Goal: Task Accomplishment & Management: Manage account settings

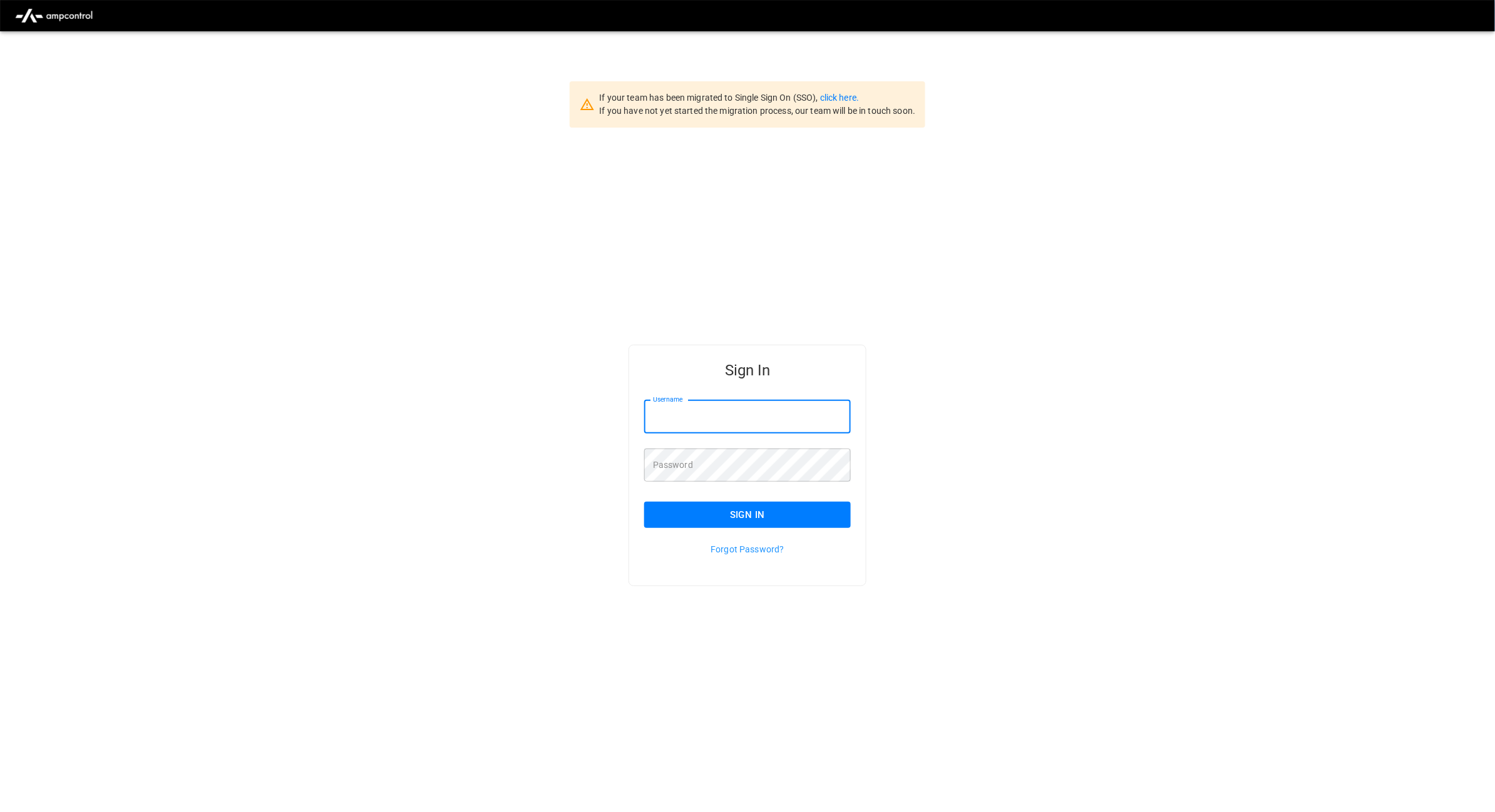
click at [724, 411] on input "Username" at bounding box center [747, 417] width 206 height 33
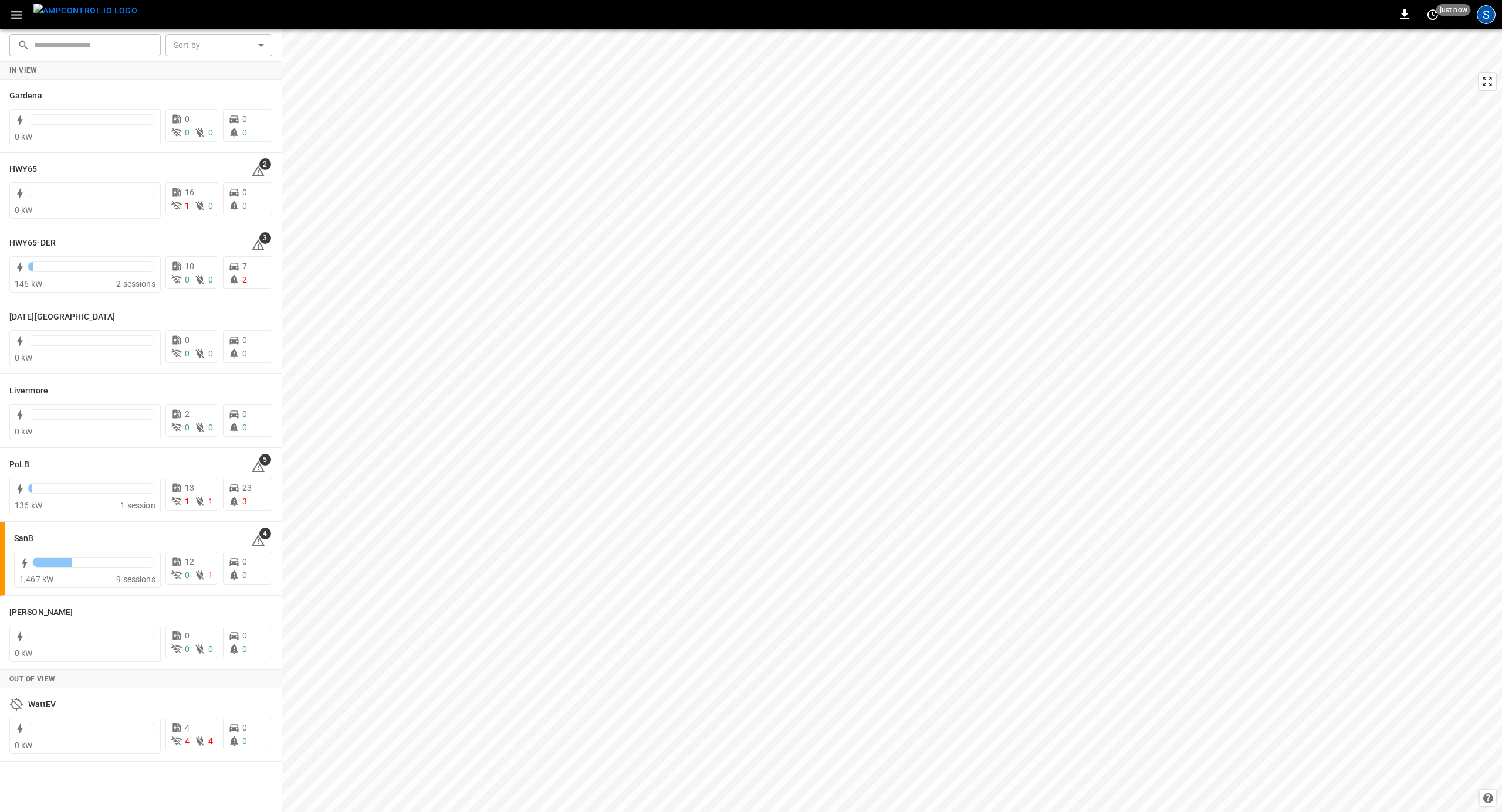
click at [1488, 14] on div "S" at bounding box center [1487, 14] width 19 height 19
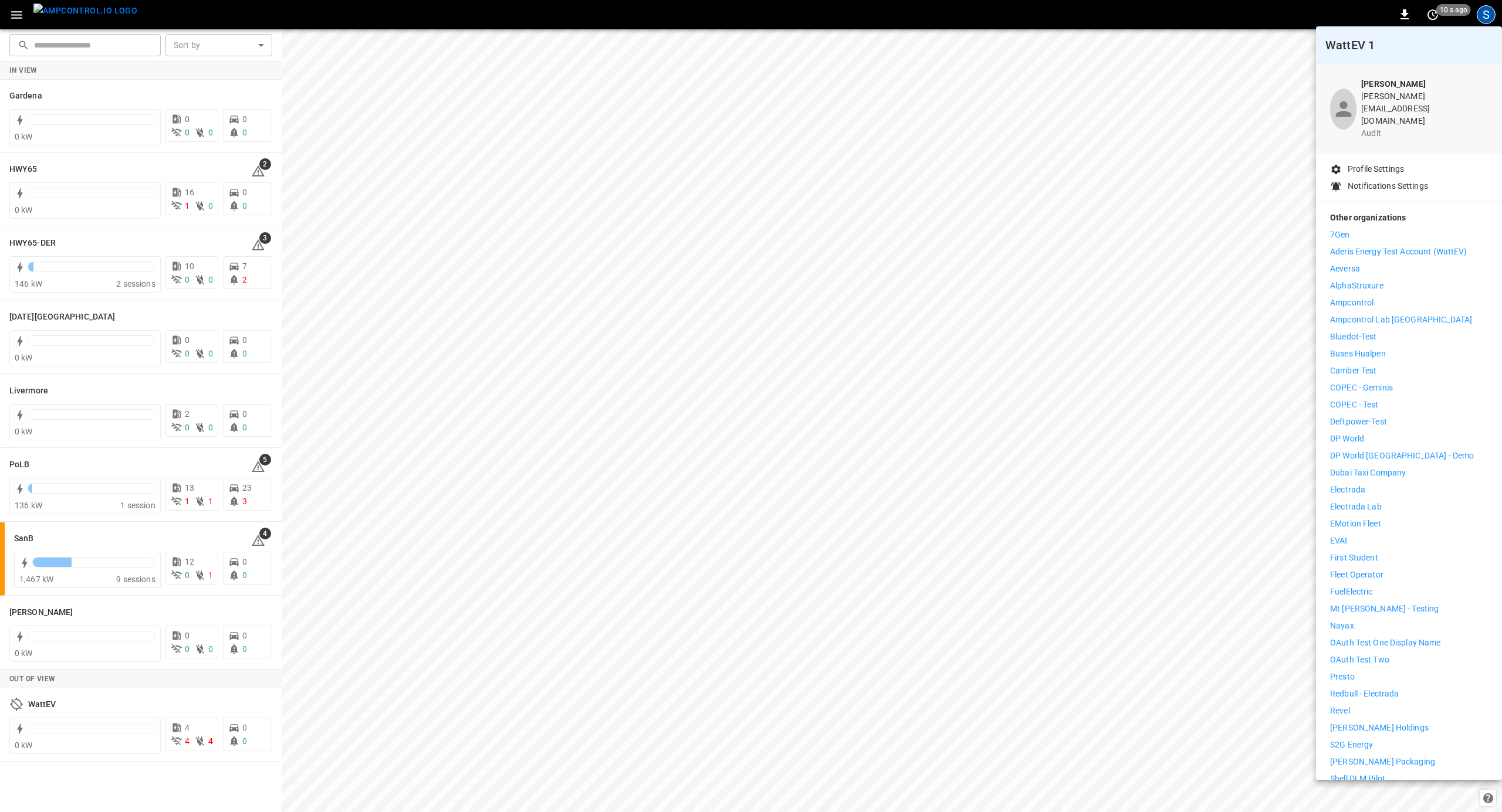
scroll to position [76, 0]
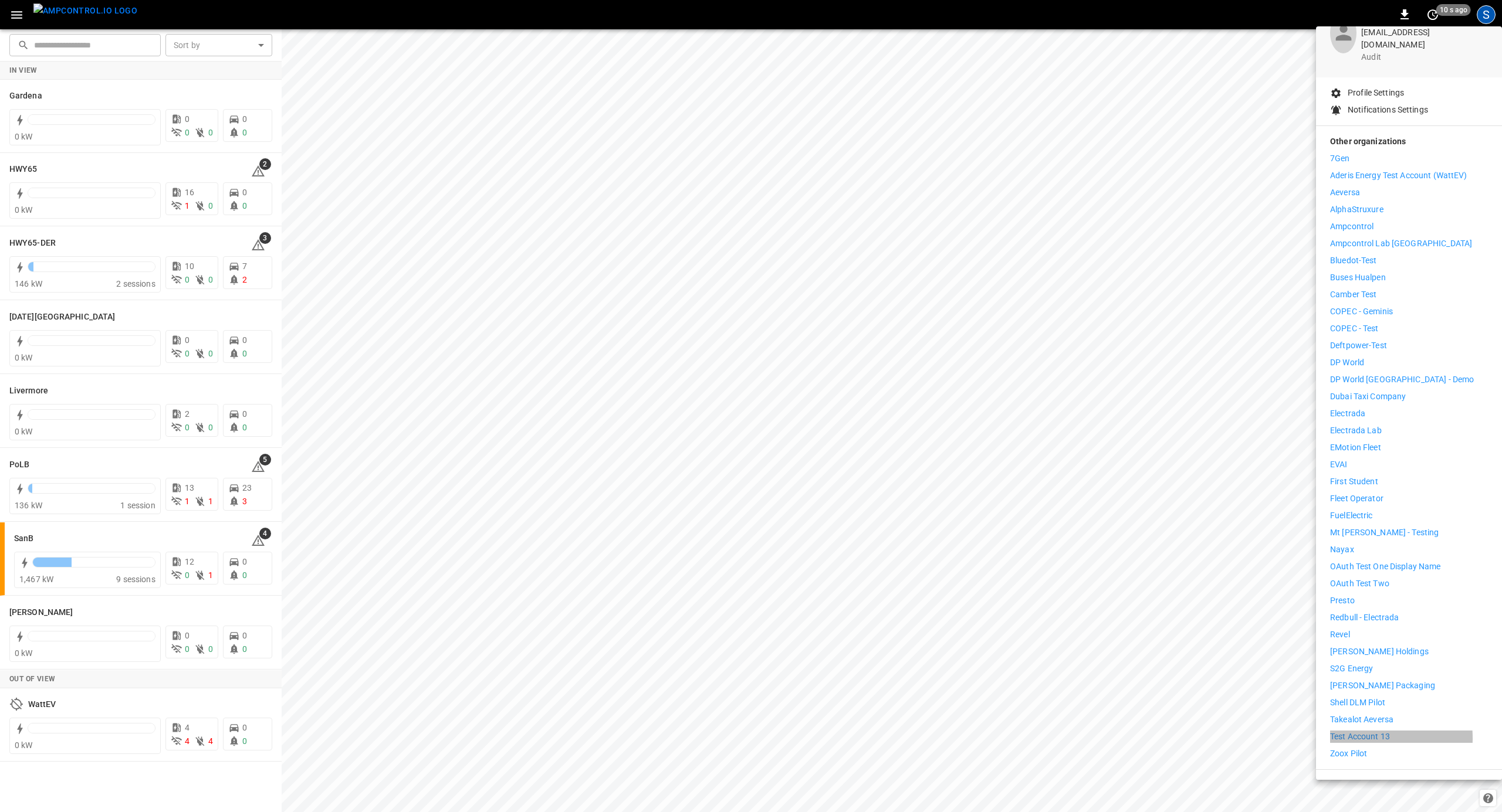
click at [1364, 731] on p "Test Account 13" at bounding box center [1360, 737] width 60 height 12
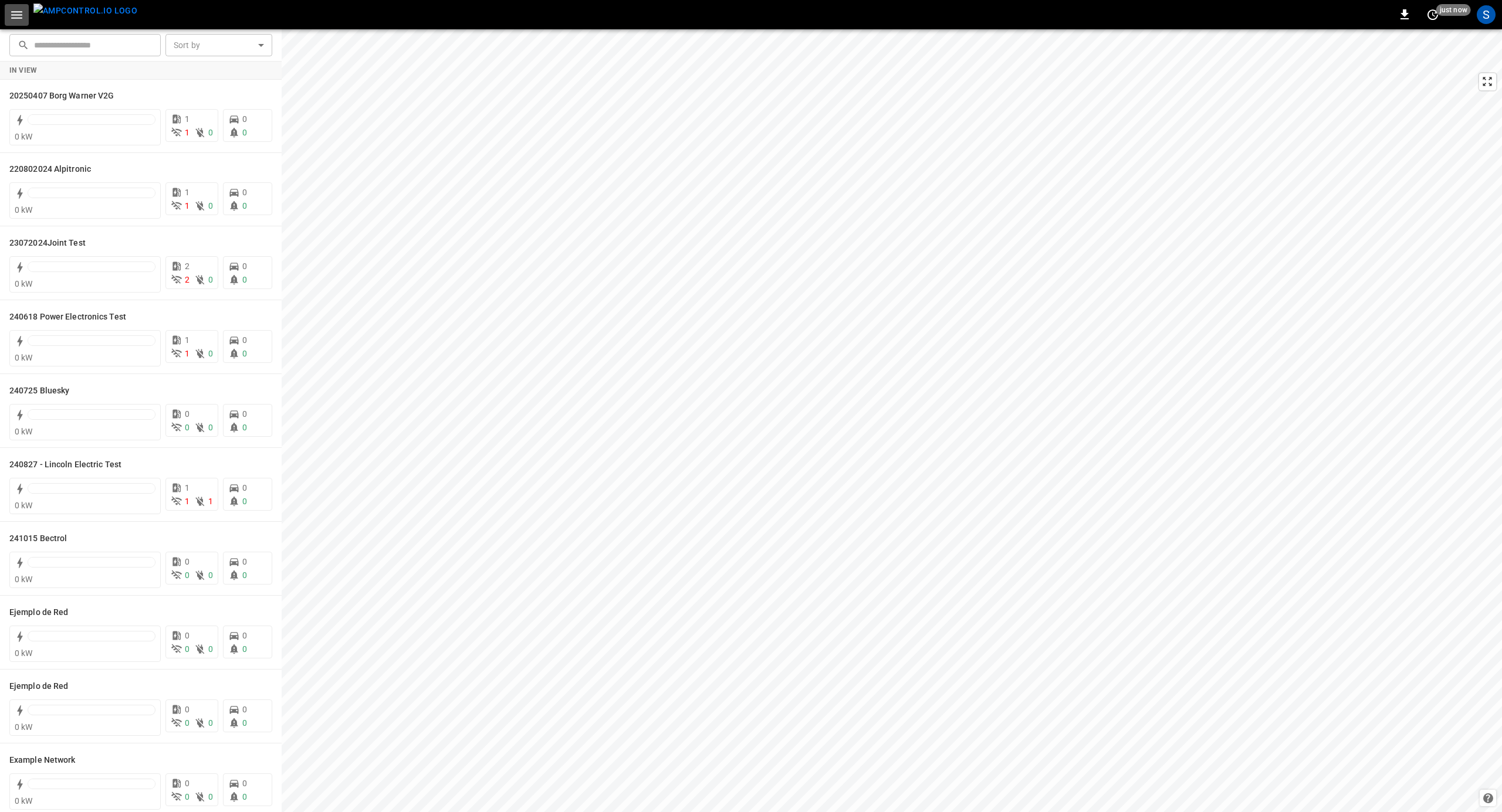
click at [15, 14] on icon "button" at bounding box center [16, 14] width 11 height 8
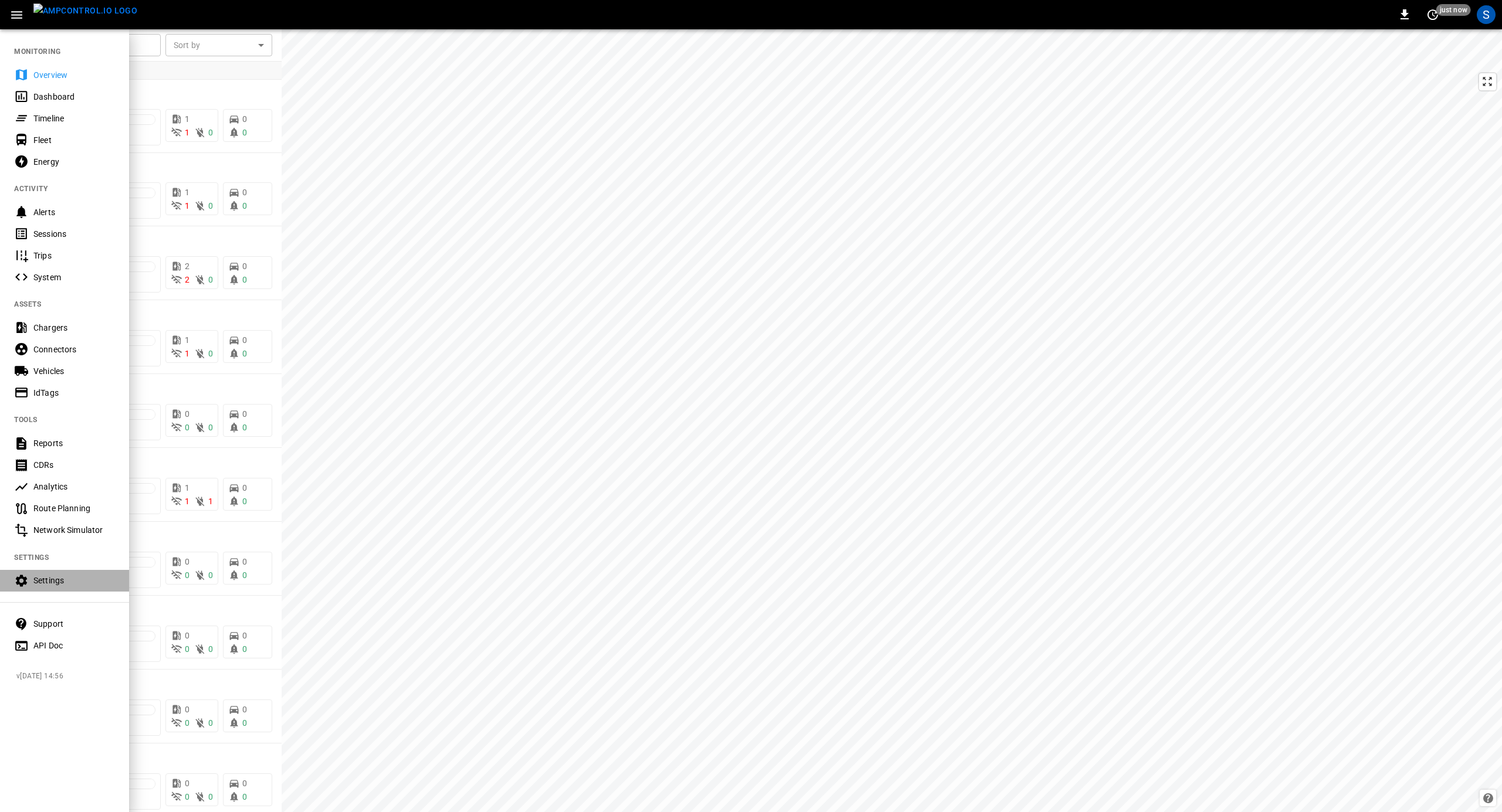
click at [61, 585] on div "Settings" at bounding box center [74, 581] width 82 height 12
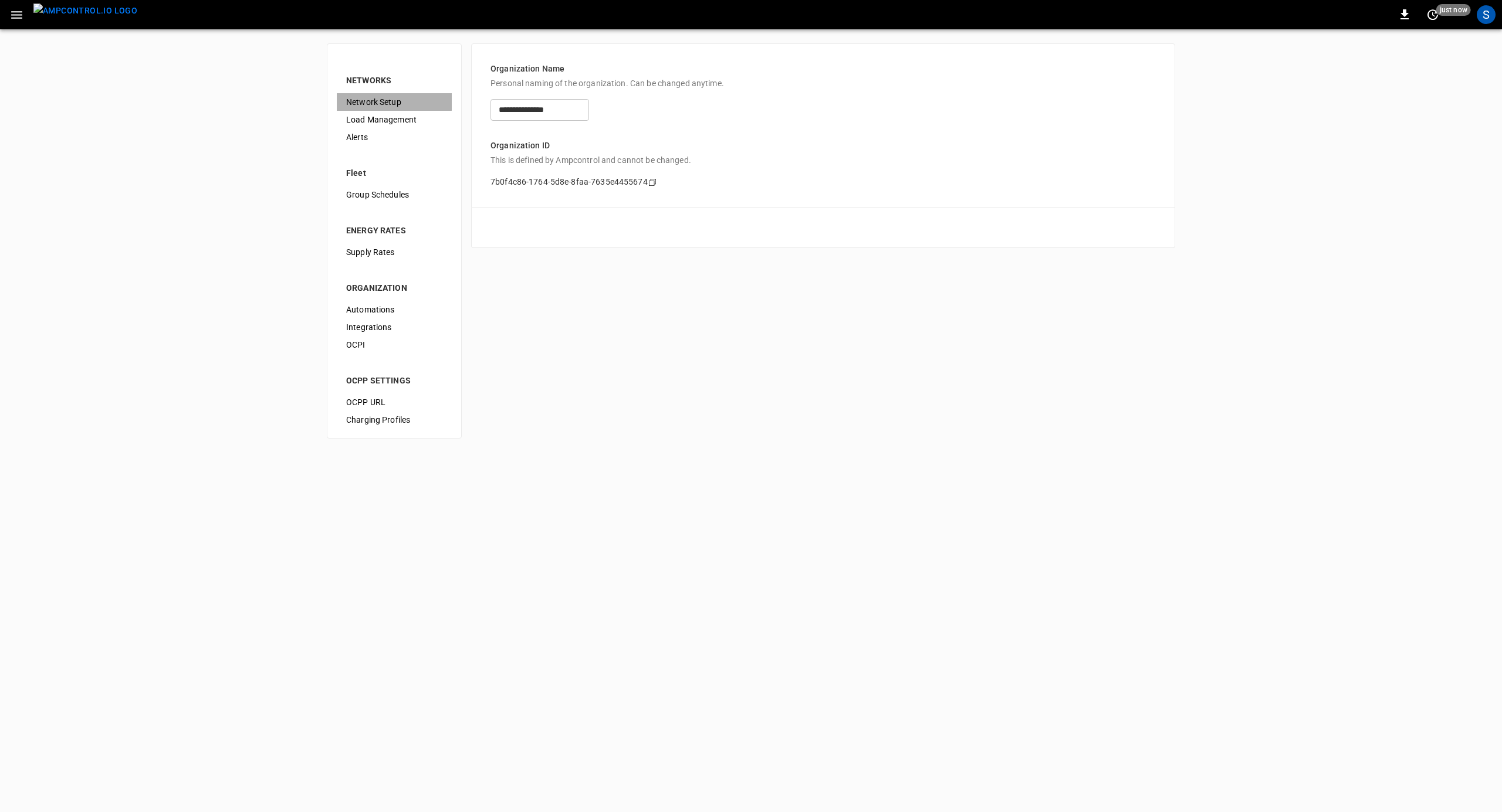
click at [389, 101] on span "Network Setup" at bounding box center [394, 102] width 96 height 12
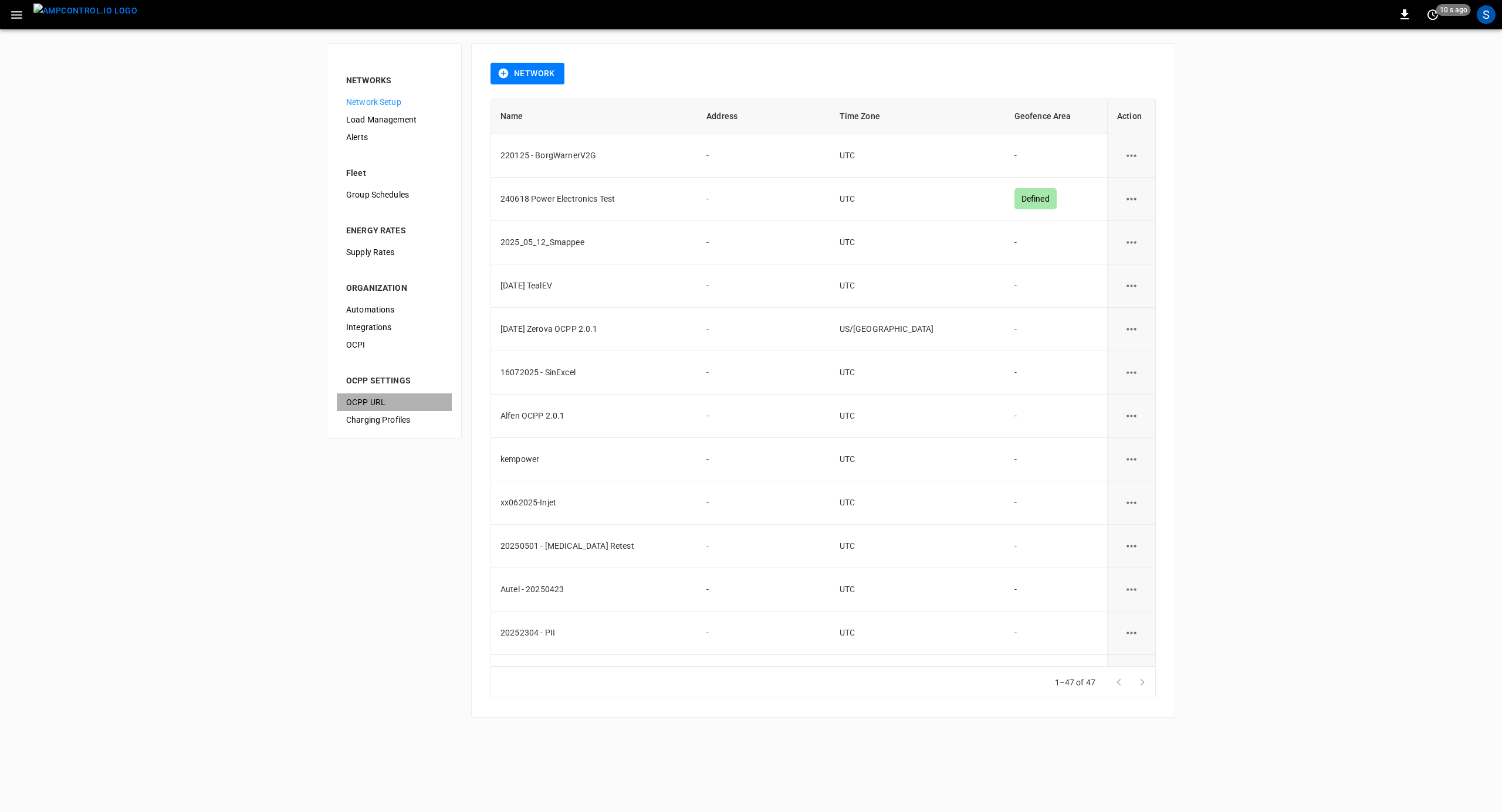
click at [383, 402] on span "OCPP URL" at bounding box center [394, 402] width 96 height 12
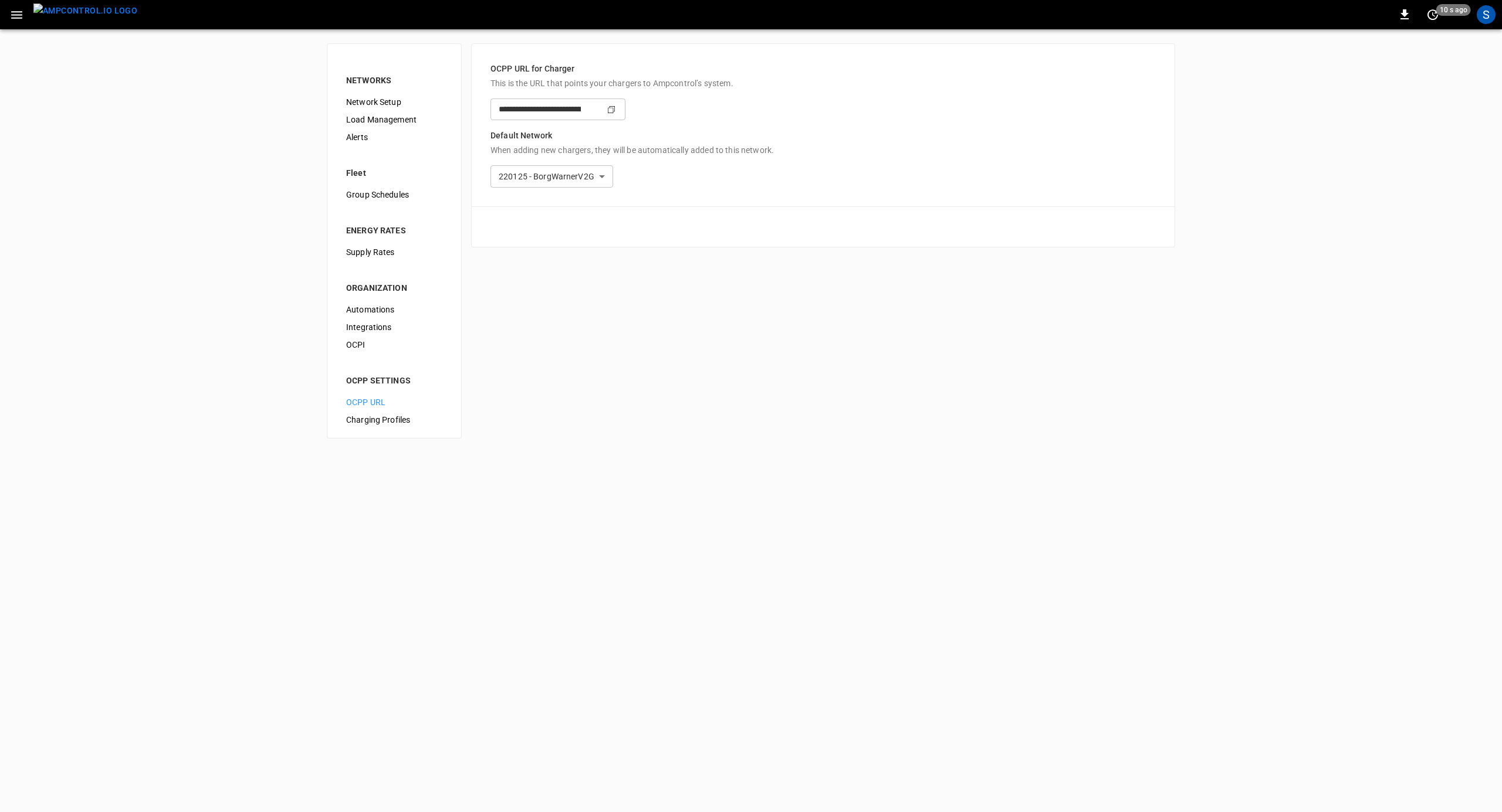
type input "**********"
click at [82, 16] on img "menu" at bounding box center [85, 10] width 104 height 14
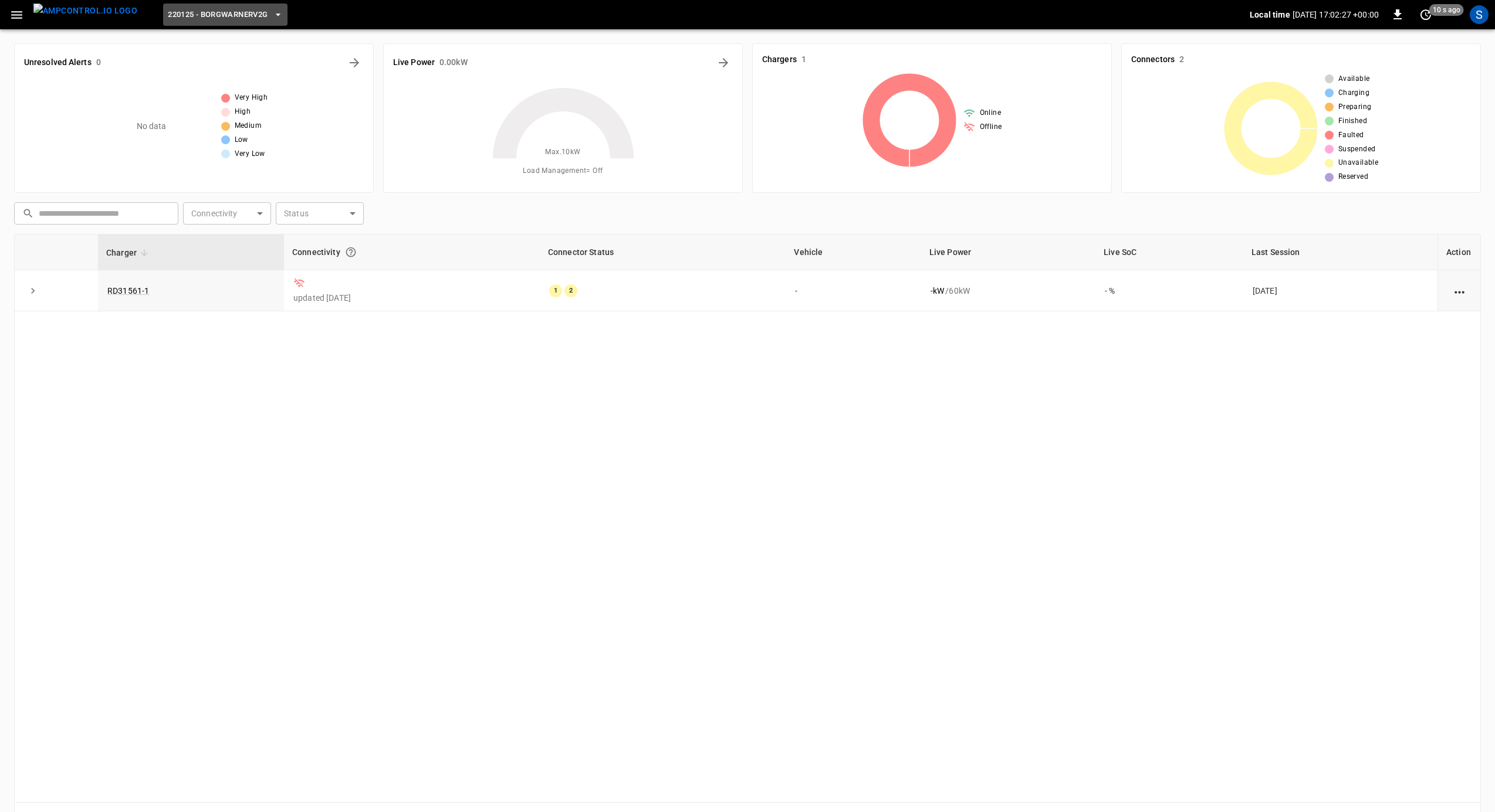
click at [224, 13] on span "220125 - BorgWarnerV2G" at bounding box center [217, 15] width 100 height 14
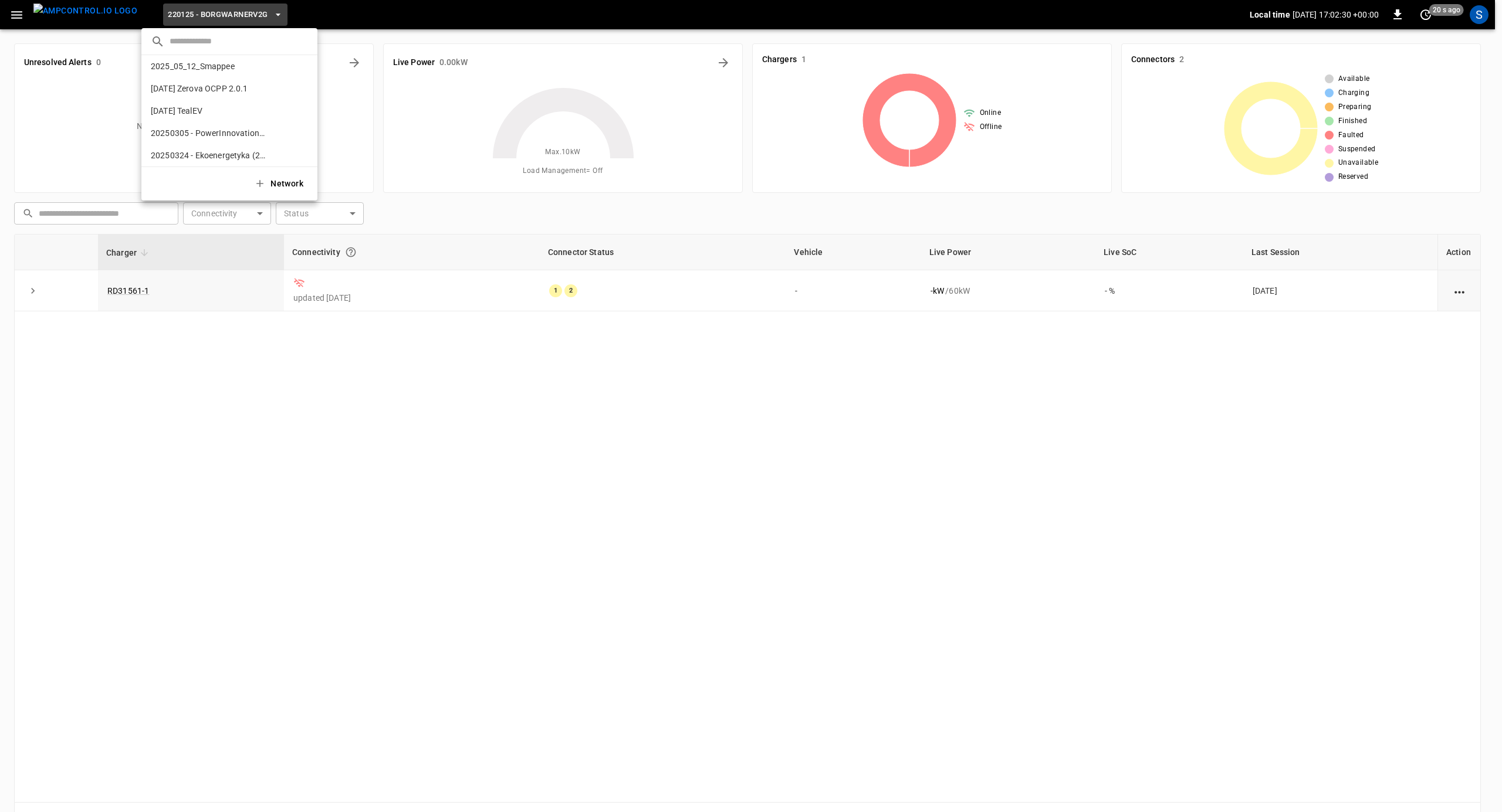
scroll to position [74, 0]
click at [218, 105] on p "2025-08-20 TealEV" at bounding box center [208, 108] width 114 height 12
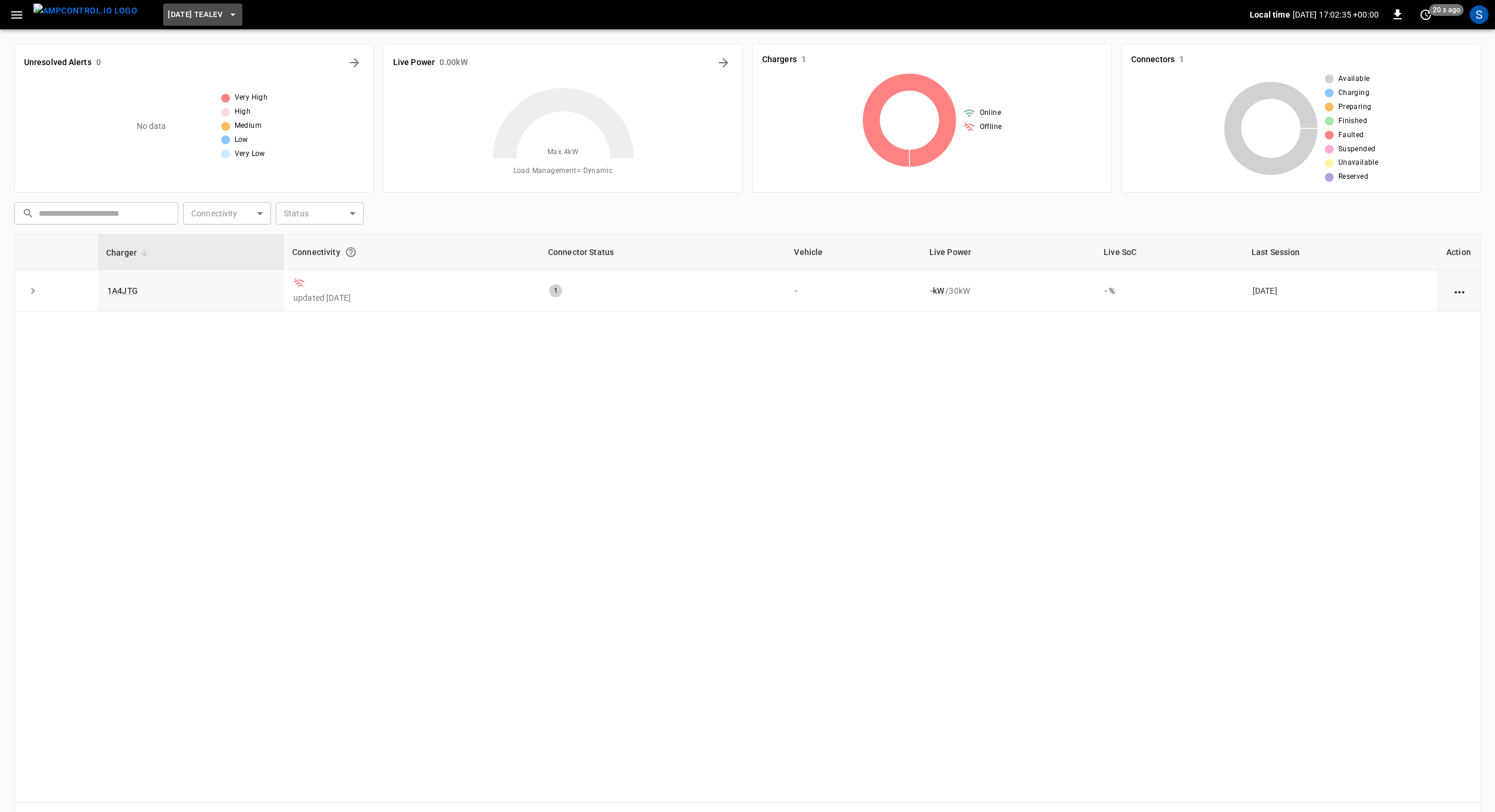
click at [227, 13] on icon "button" at bounding box center [233, 14] width 12 height 12
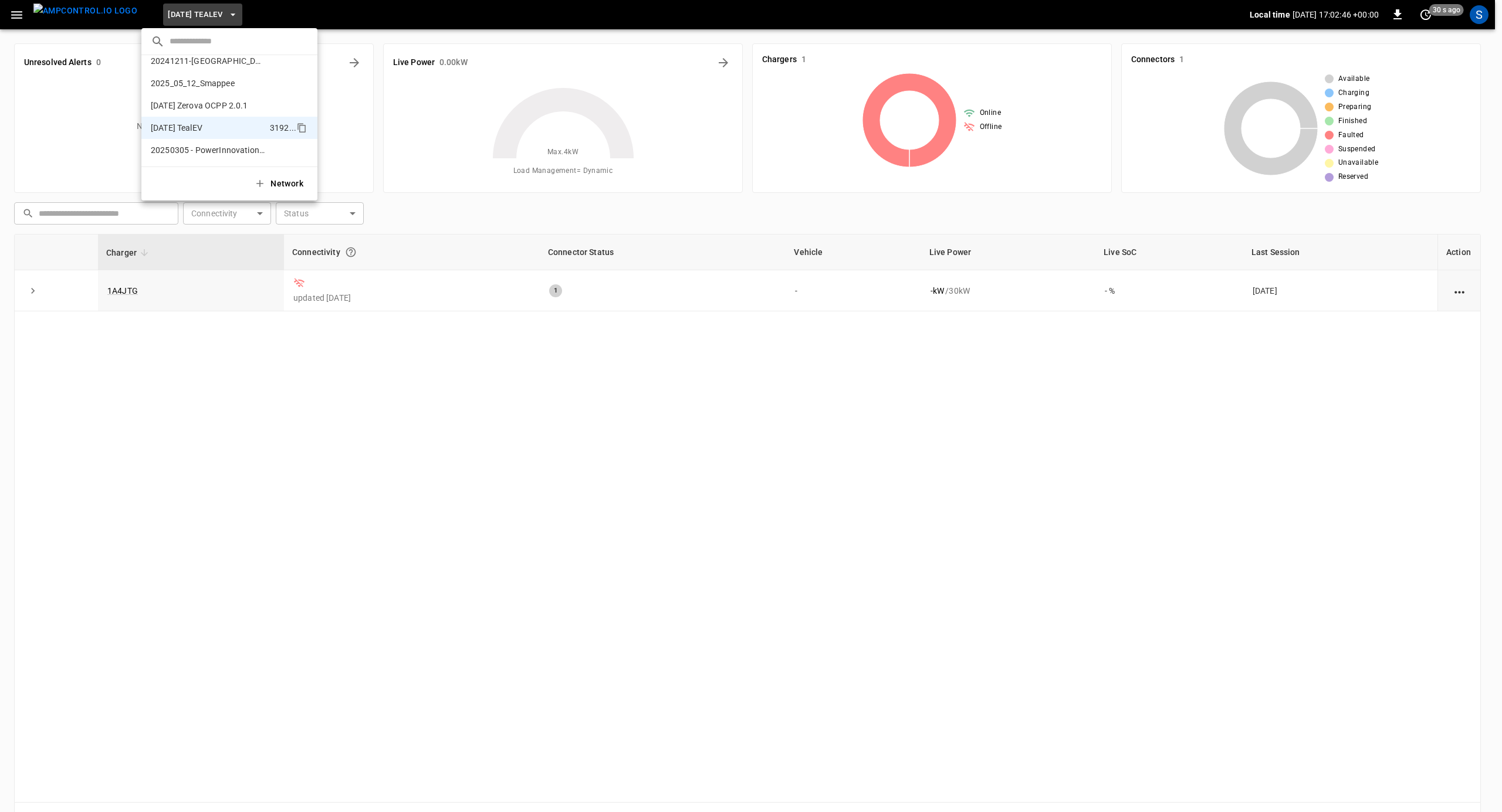
scroll to position [0, 0]
click at [234, 163] on p "2025-08-18 Zerova OCPP 2.0.1" at bounding box center [208, 160] width 114 height 12
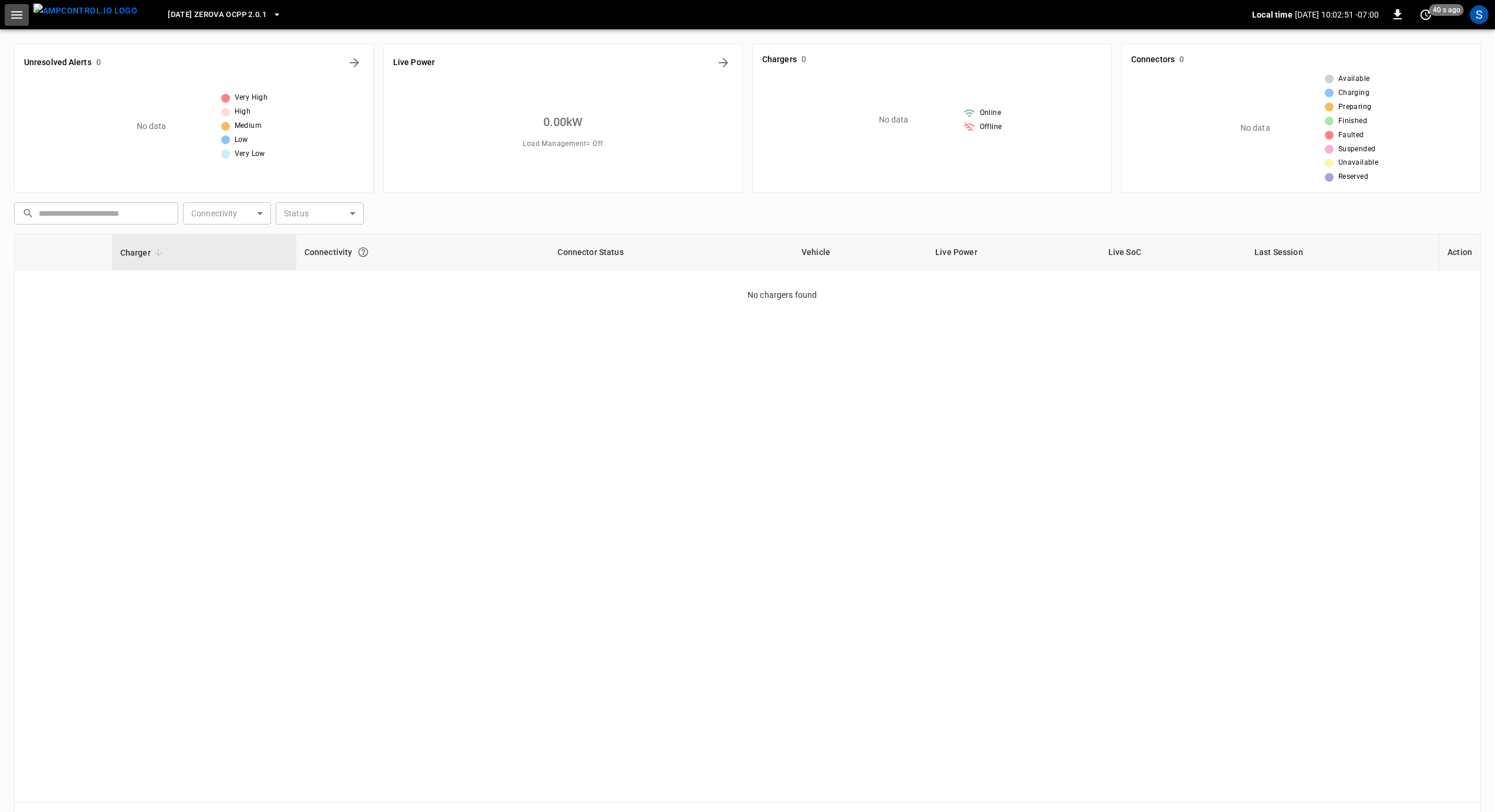
click at [14, 20] on icon "button" at bounding box center [16, 14] width 14 height 14
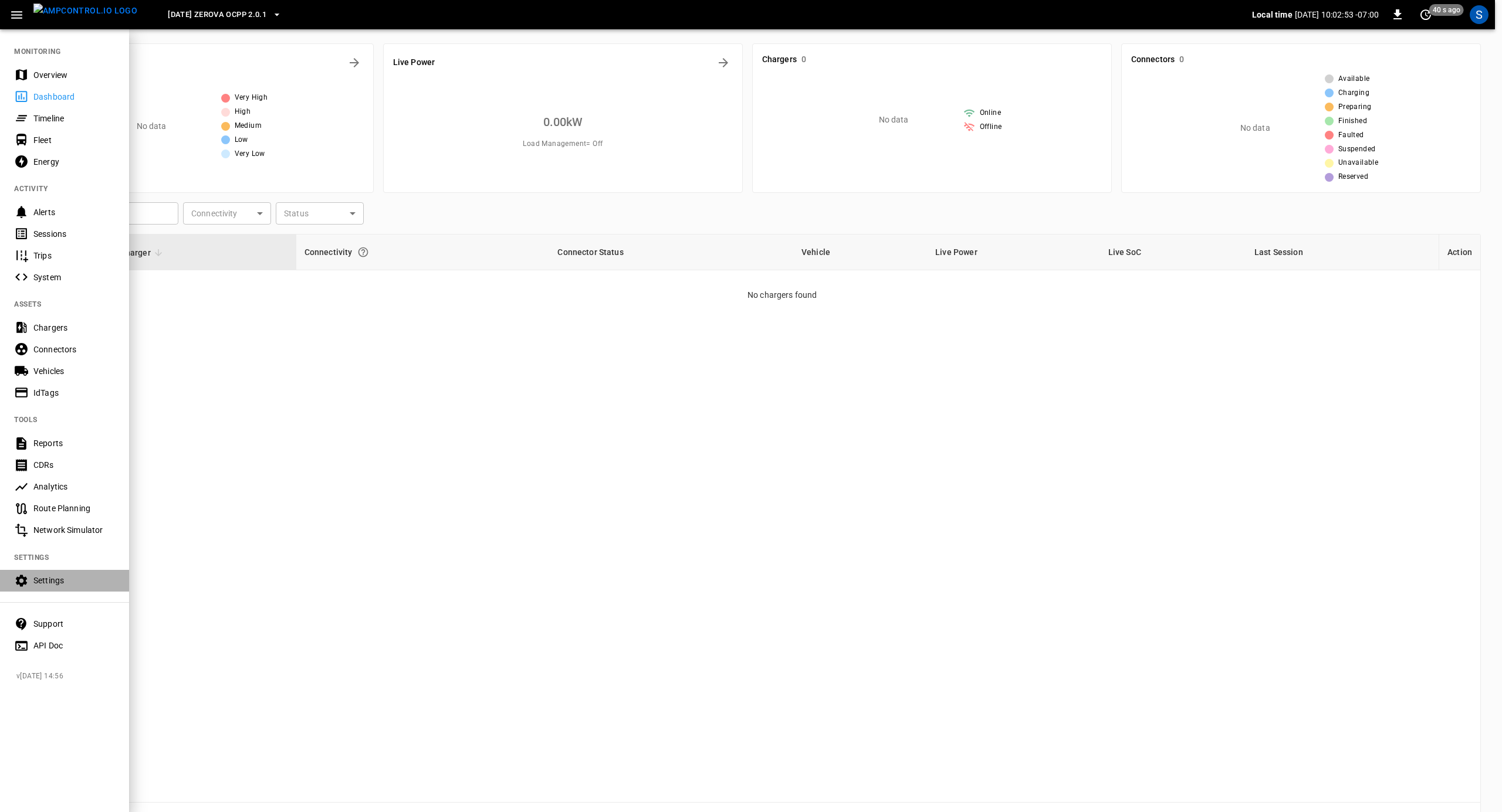
click at [62, 583] on div "Settings" at bounding box center [74, 581] width 82 height 12
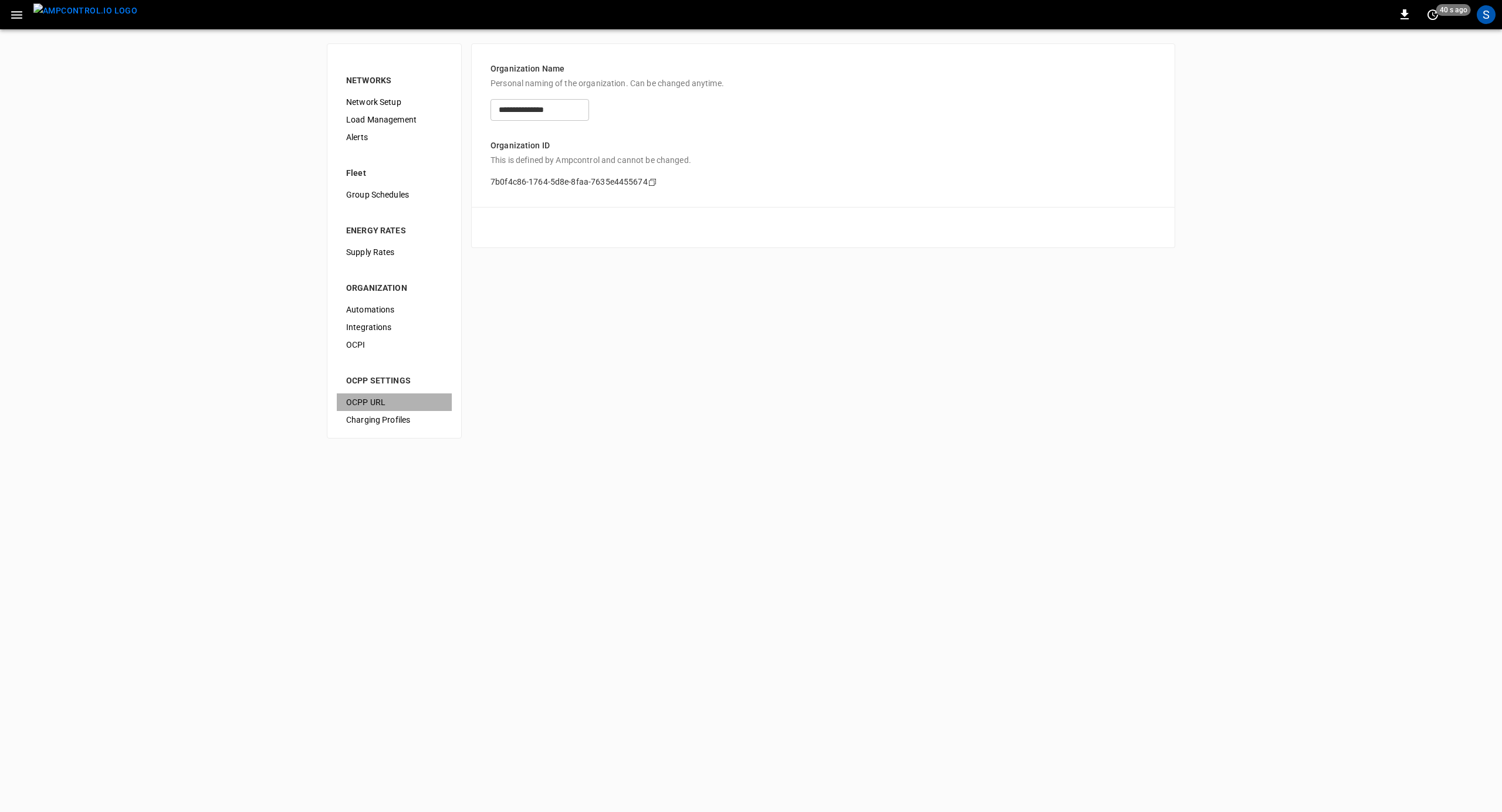
click at [396, 404] on span "OCPP URL" at bounding box center [394, 402] width 96 height 12
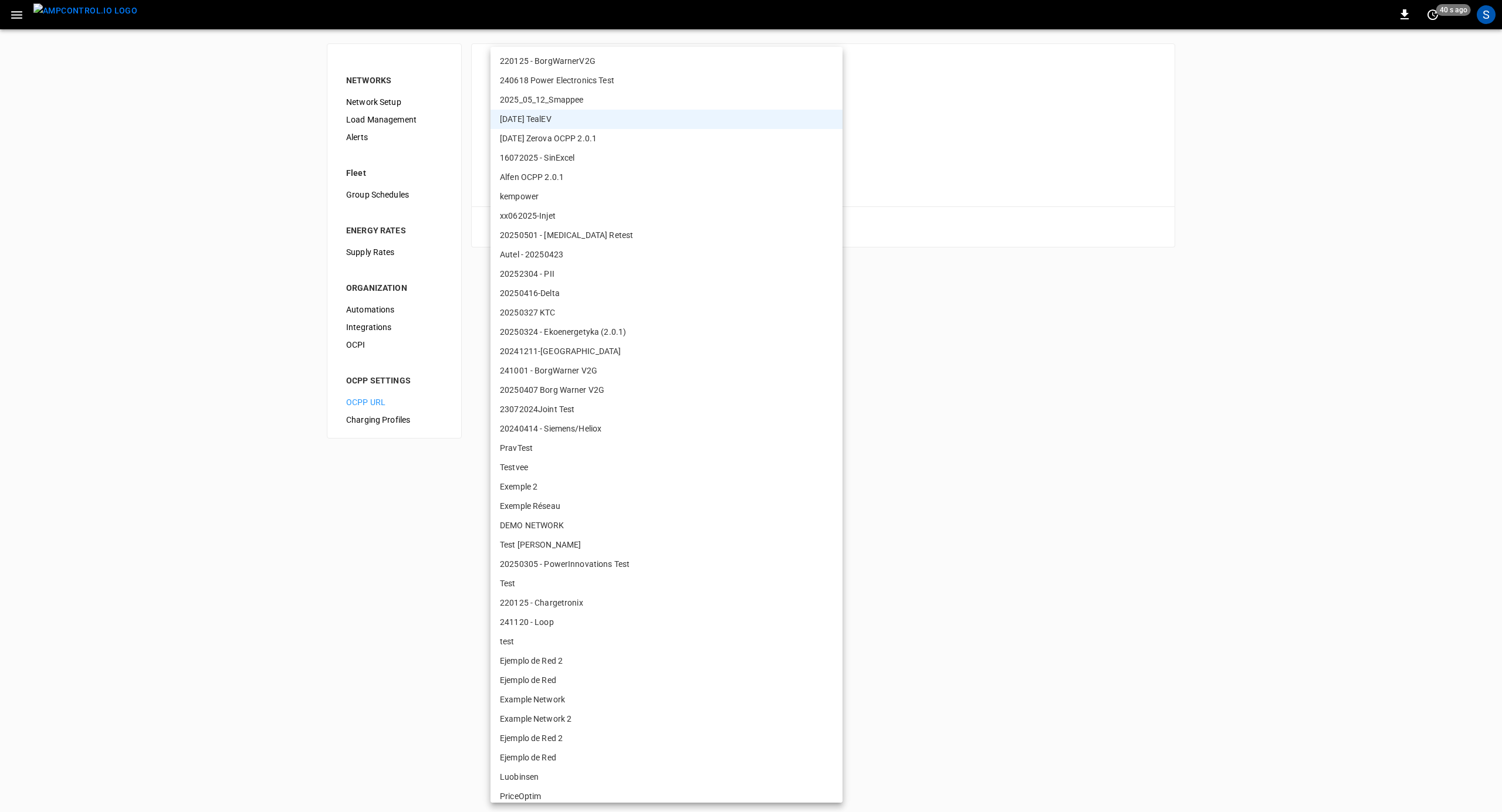
click at [563, 179] on body "**********" at bounding box center [751, 226] width 1502 height 452
click at [599, 135] on li "2025-08-18 Zerova OCPP 2.0.1" at bounding box center [666, 138] width 352 height 20
type input "**********"
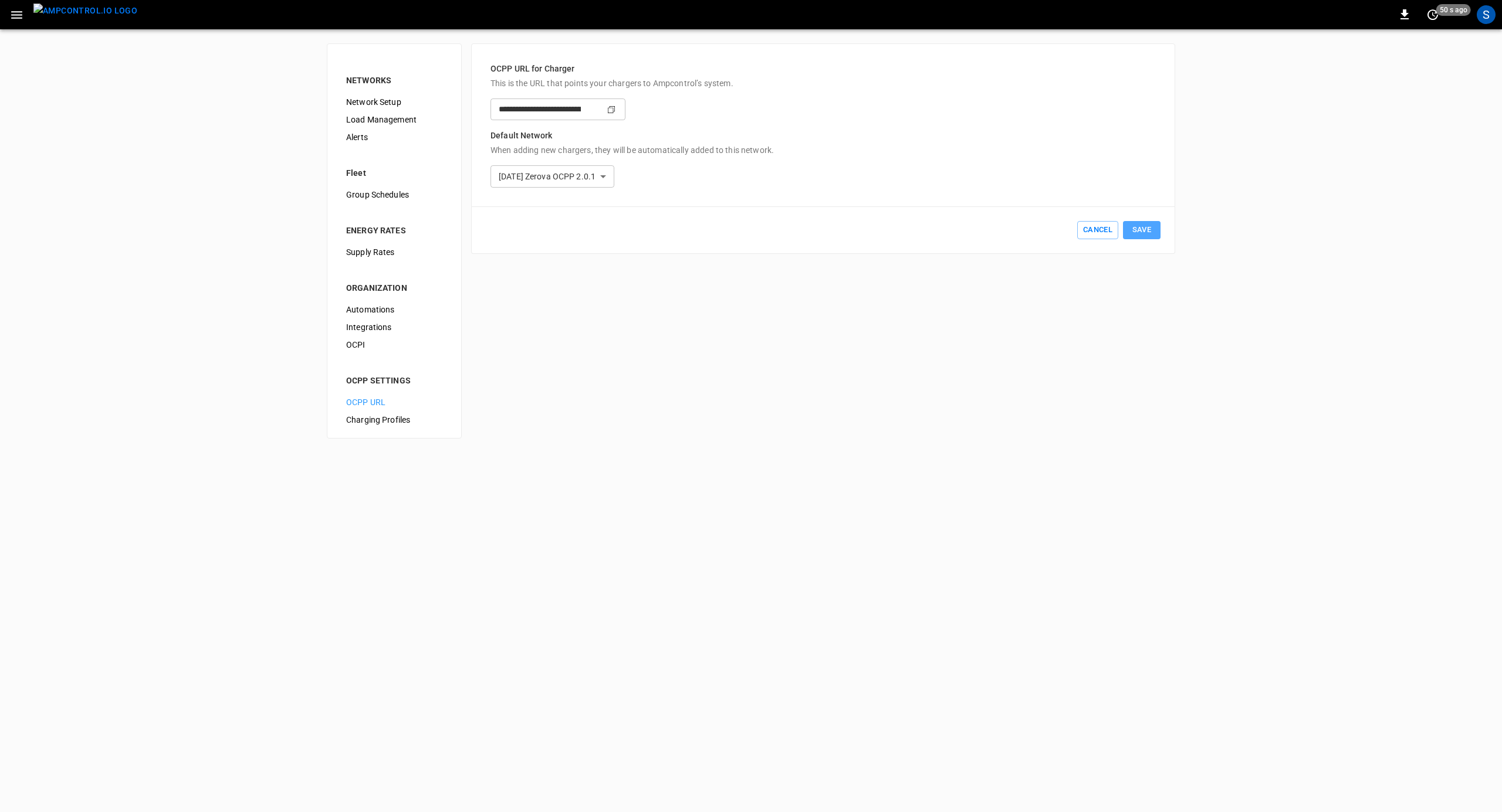
click at [1146, 235] on button "Save" at bounding box center [1141, 230] width 38 height 18
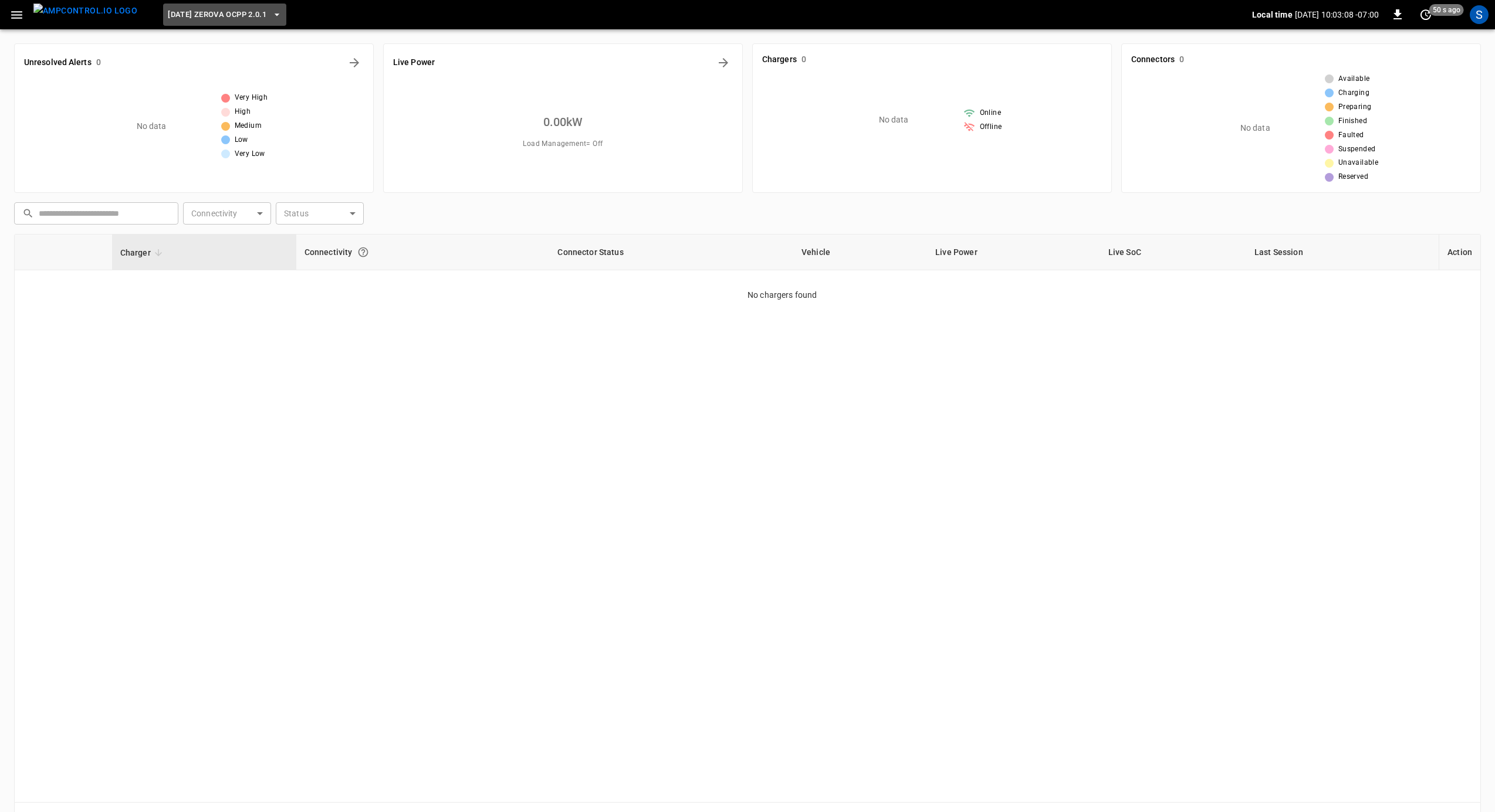
click at [228, 14] on span "2025-08-18 Zerova OCPP 2.0.1" at bounding box center [217, 15] width 99 height 14
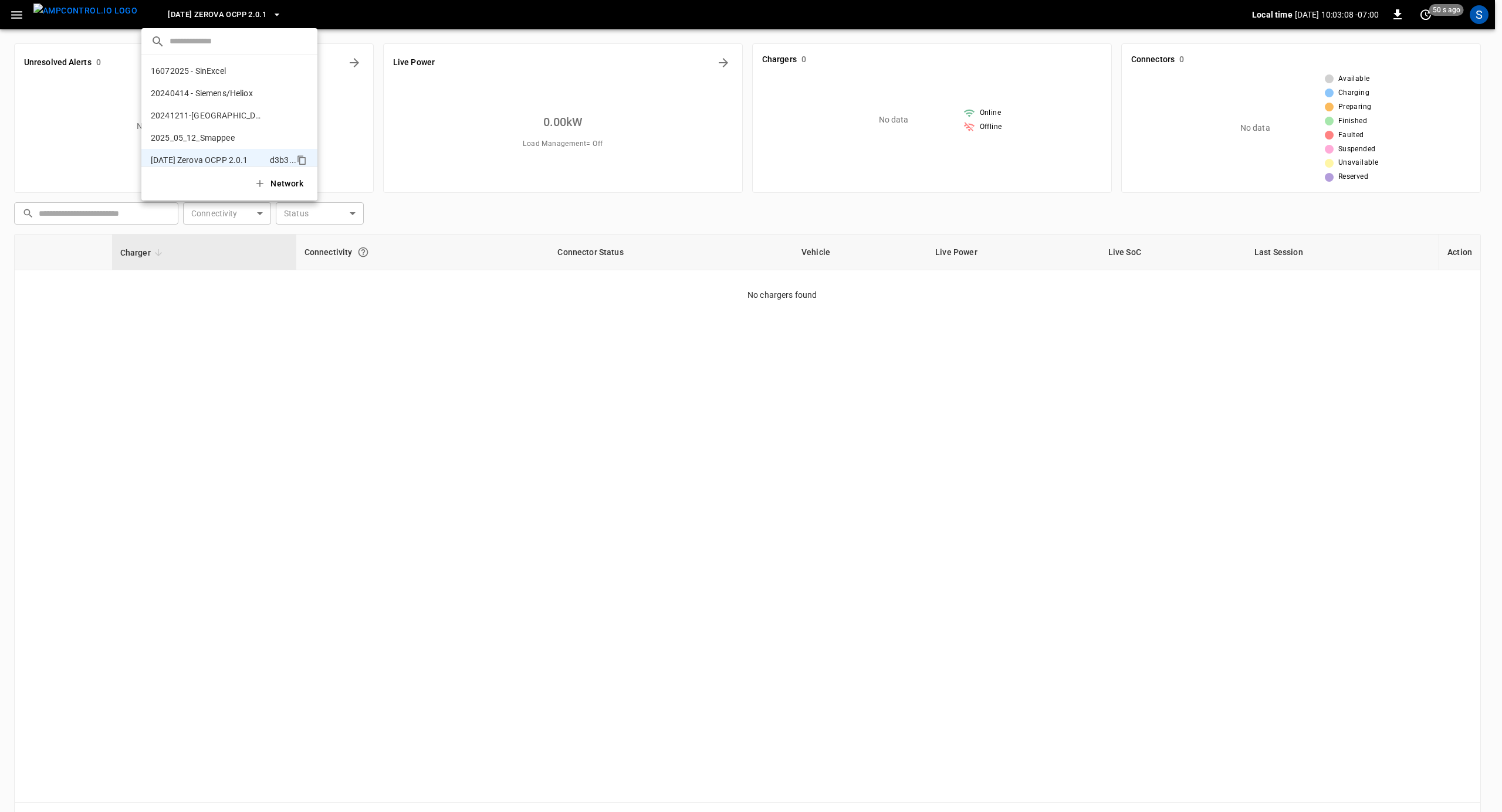
scroll to position [85, 0]
click at [236, 94] on p "2025-08-20 TealEV" at bounding box center [208, 97] width 114 height 12
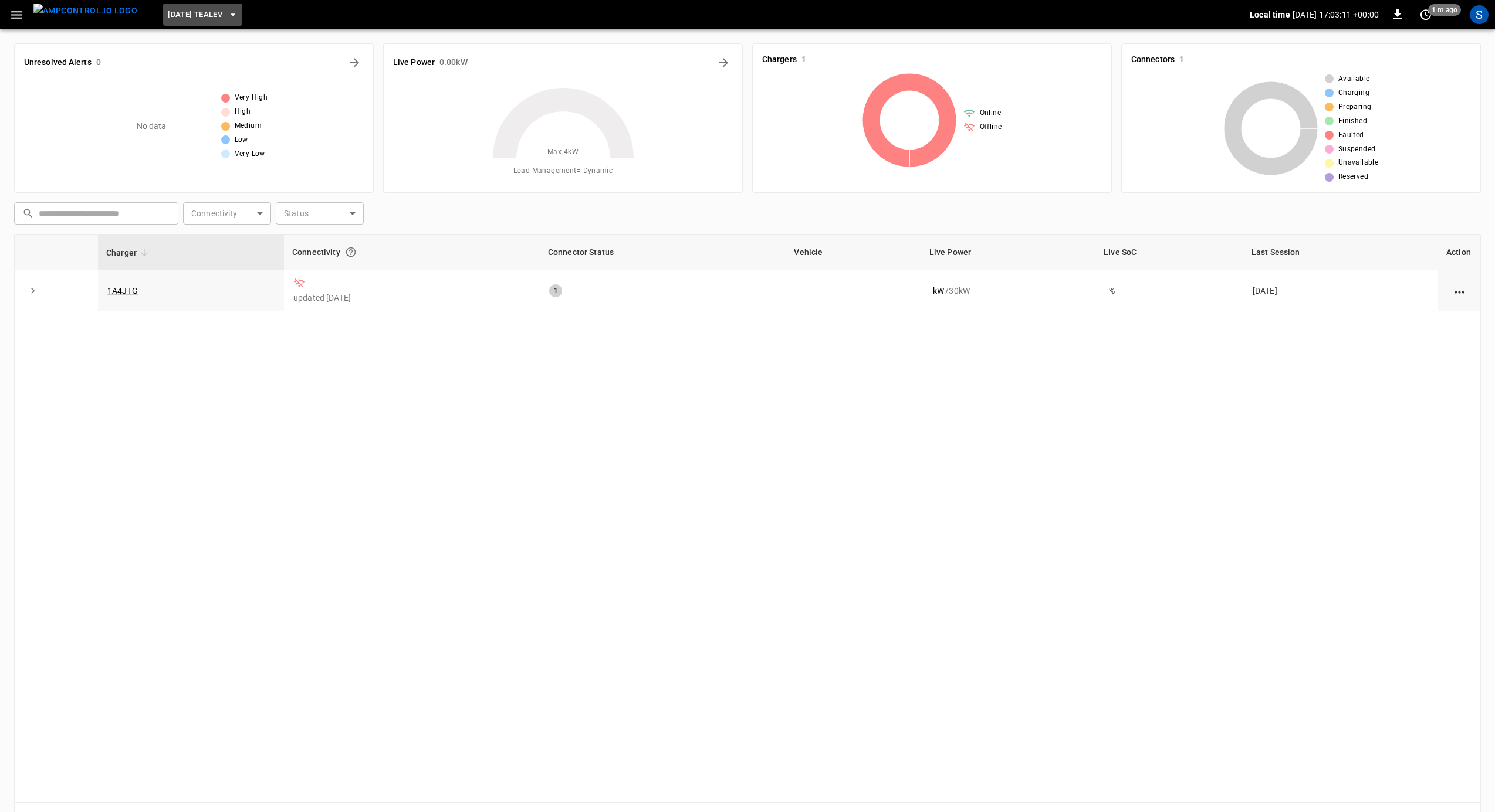
click at [193, 10] on span "2025-08-20 TealEV" at bounding box center [195, 15] width 55 height 14
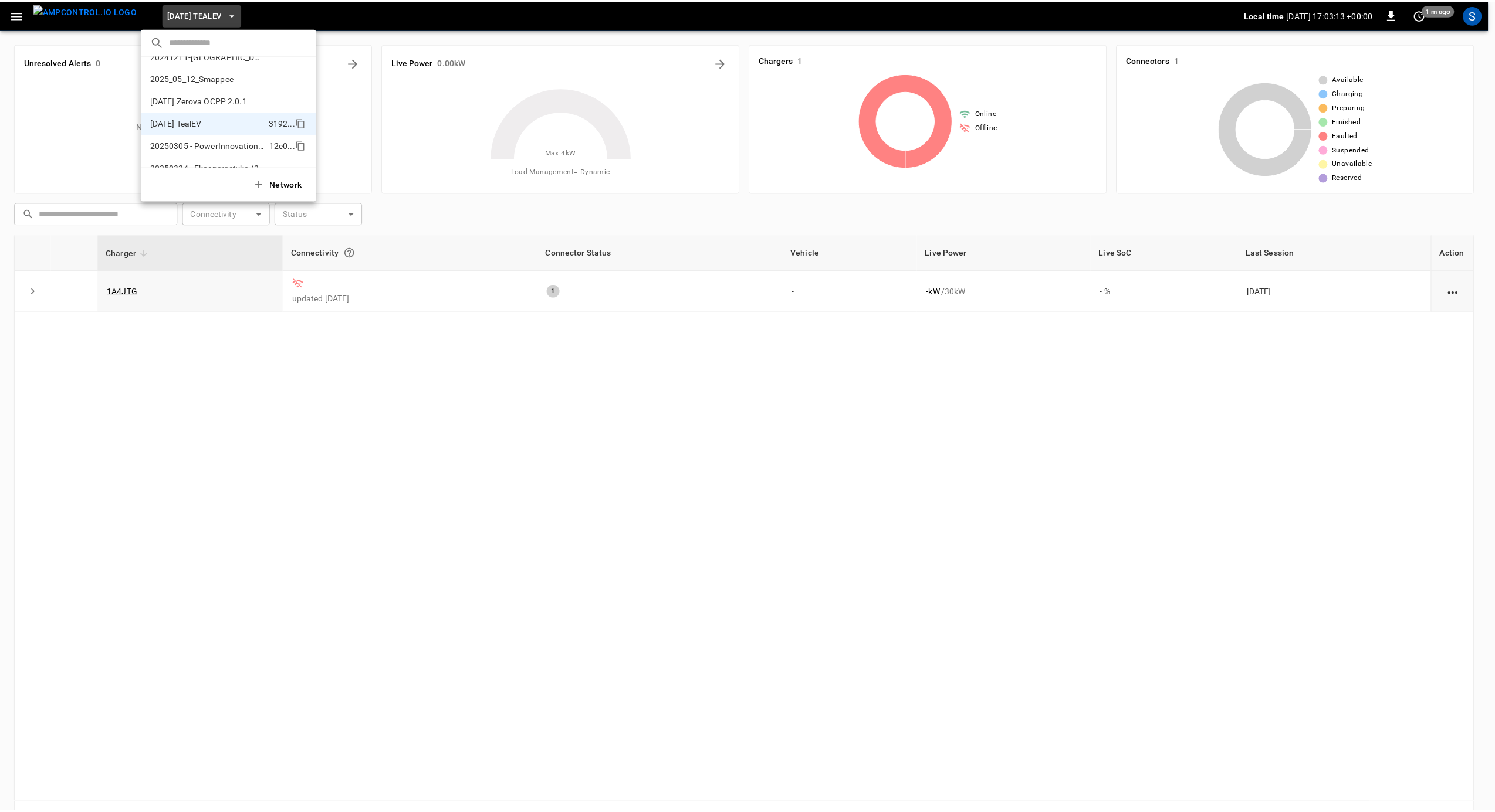
scroll to position [57, 0]
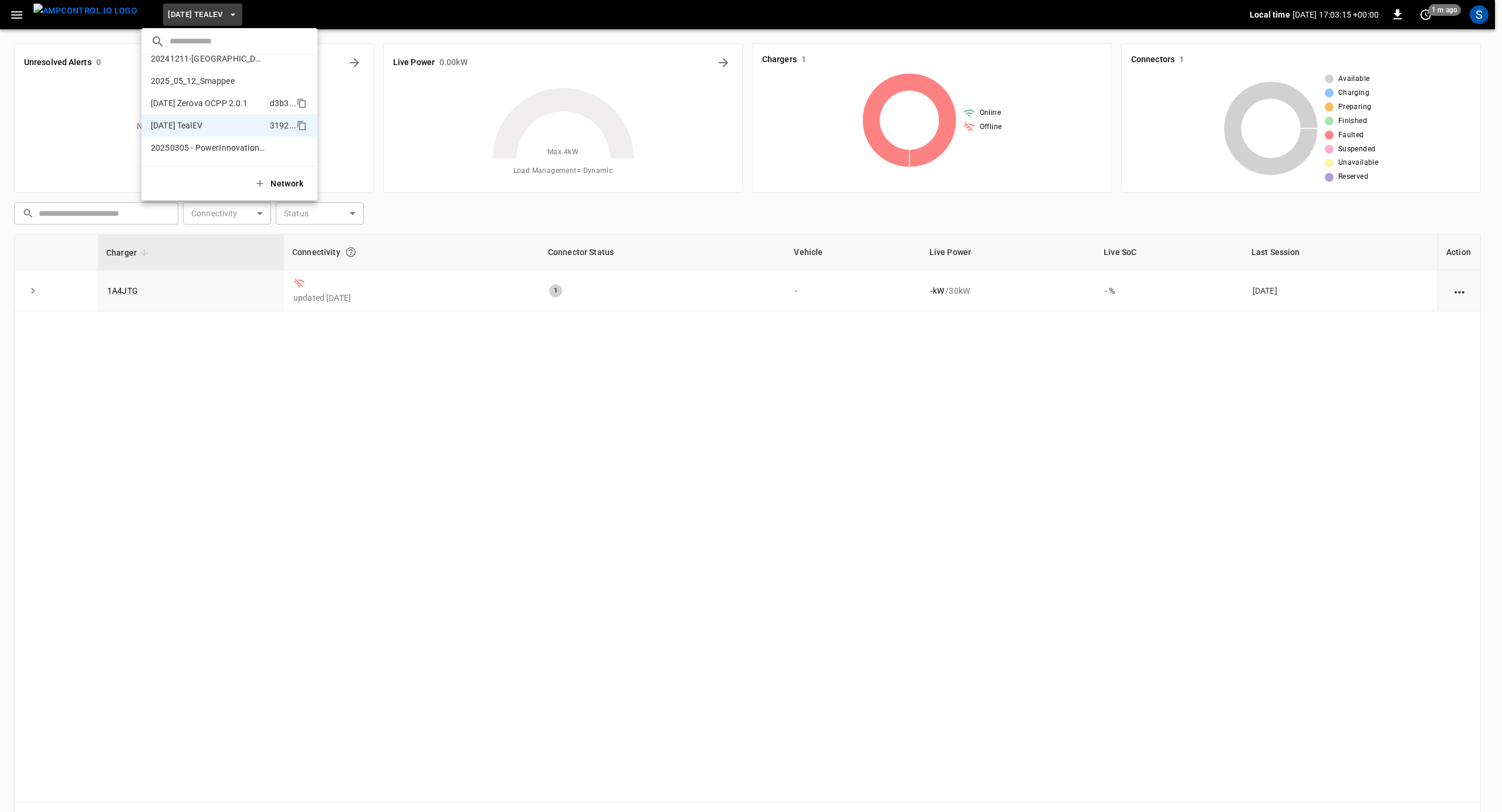
click at [217, 102] on p "2025-08-18 Zerova OCPP 2.0.1" at bounding box center [208, 103] width 114 height 12
